Goal: Navigation & Orientation: Find specific page/section

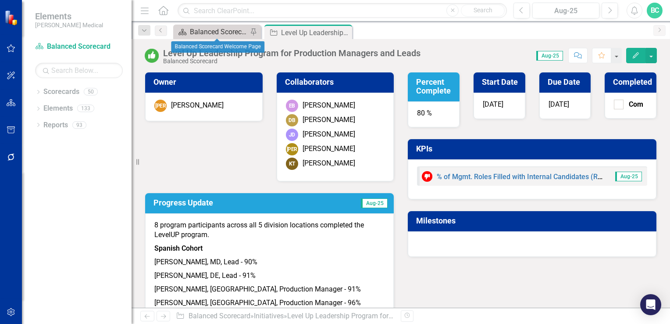
click at [231, 30] on div "Balanced Scorecard Welcome Page" at bounding box center [219, 31] width 58 height 11
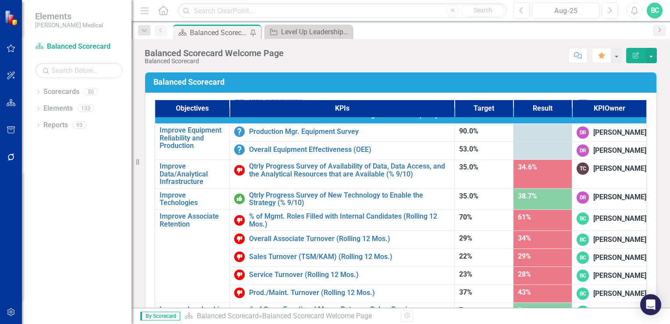
scroll to position [514, 0]
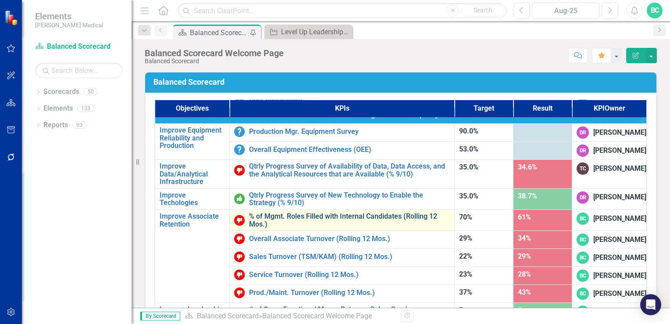
click at [380, 212] on link "% of Mgmt. Roles Filled with Internal Candidates (Rolling 12 Mos.)" at bounding box center [349, 219] width 201 height 15
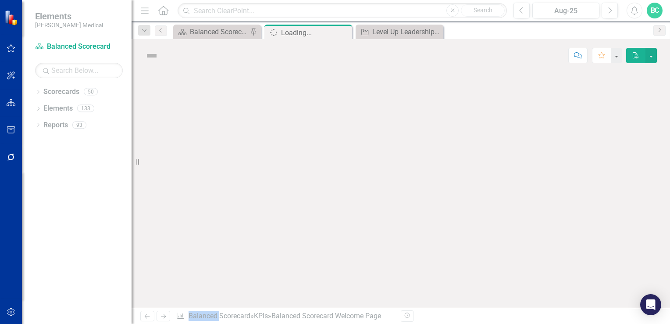
click at [380, 210] on div at bounding box center [401, 189] width 538 height 235
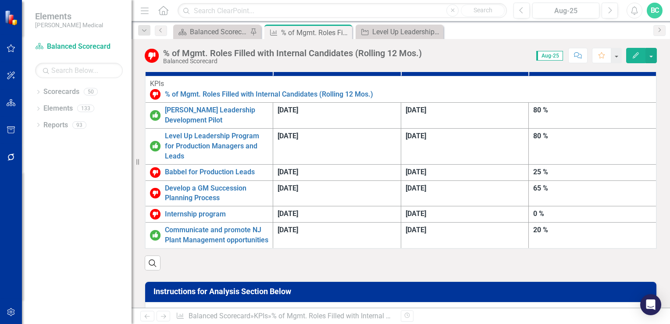
scroll to position [264, 0]
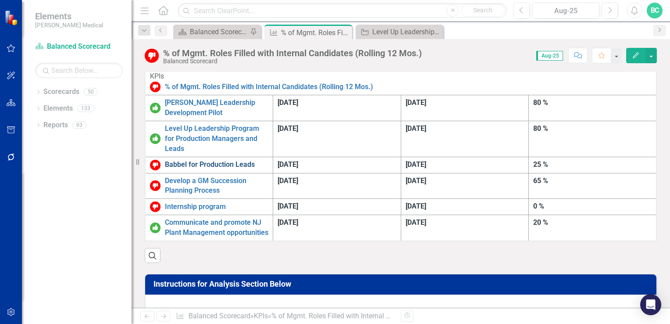
click at [250, 160] on link "Babbel for Production Leads" at bounding box center [216, 165] width 103 height 10
